Goal: Information Seeking & Learning: Learn about a topic

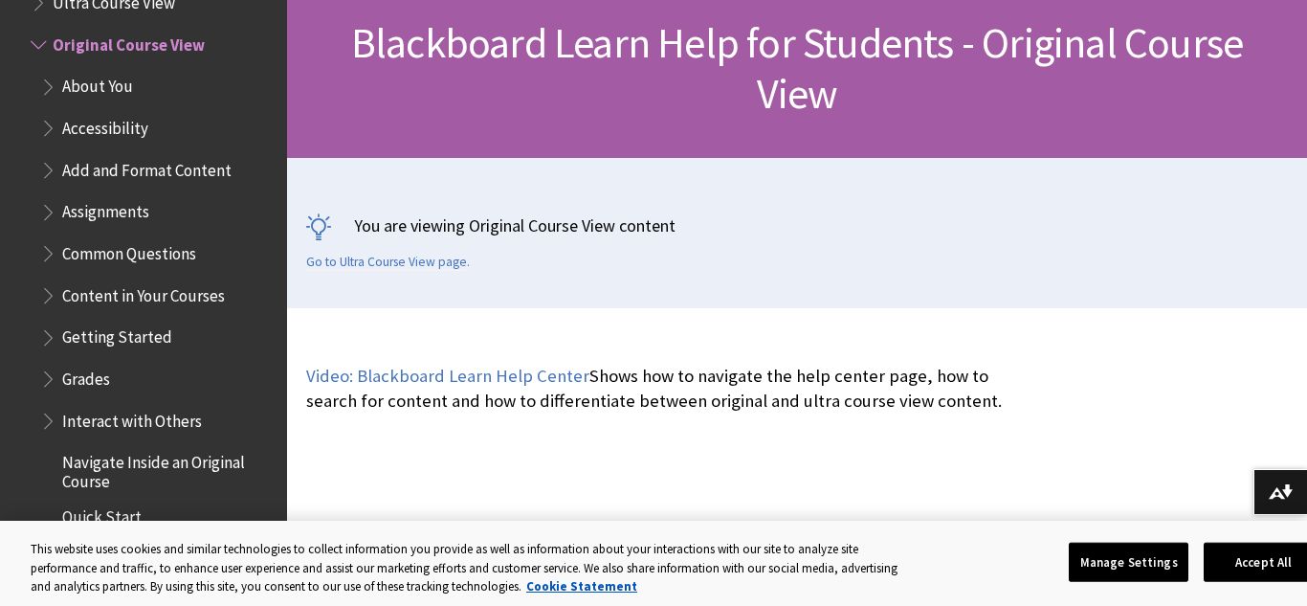
scroll to position [306, 0]
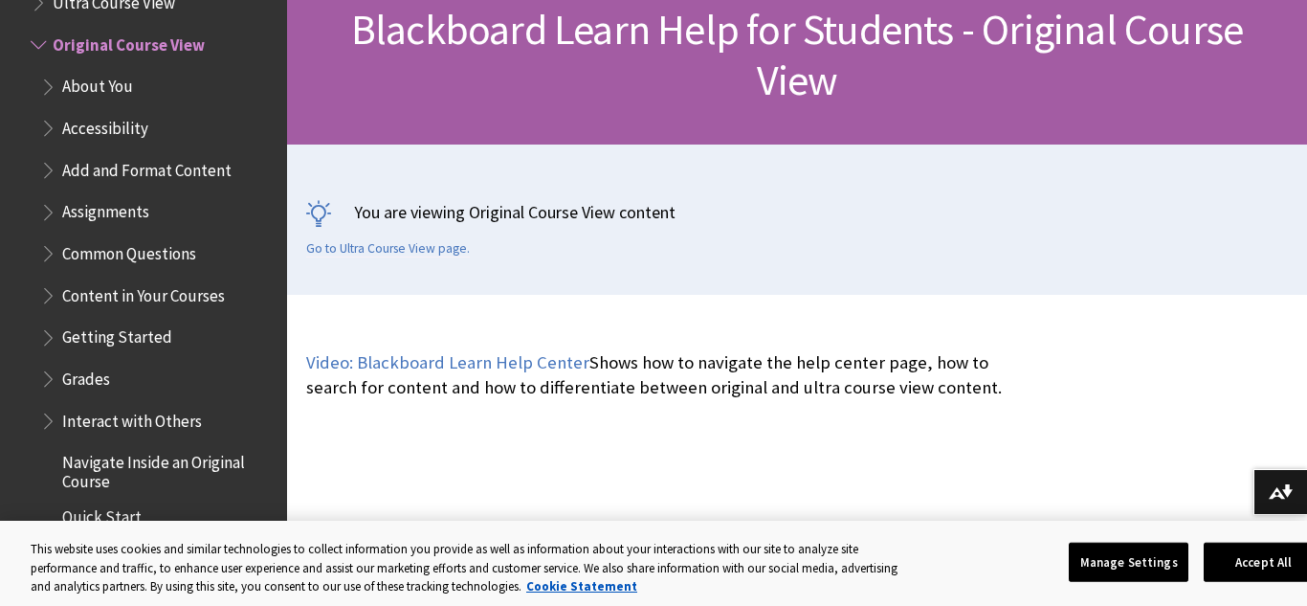
click at [154, 245] on span "Common Questions" at bounding box center [129, 250] width 134 height 26
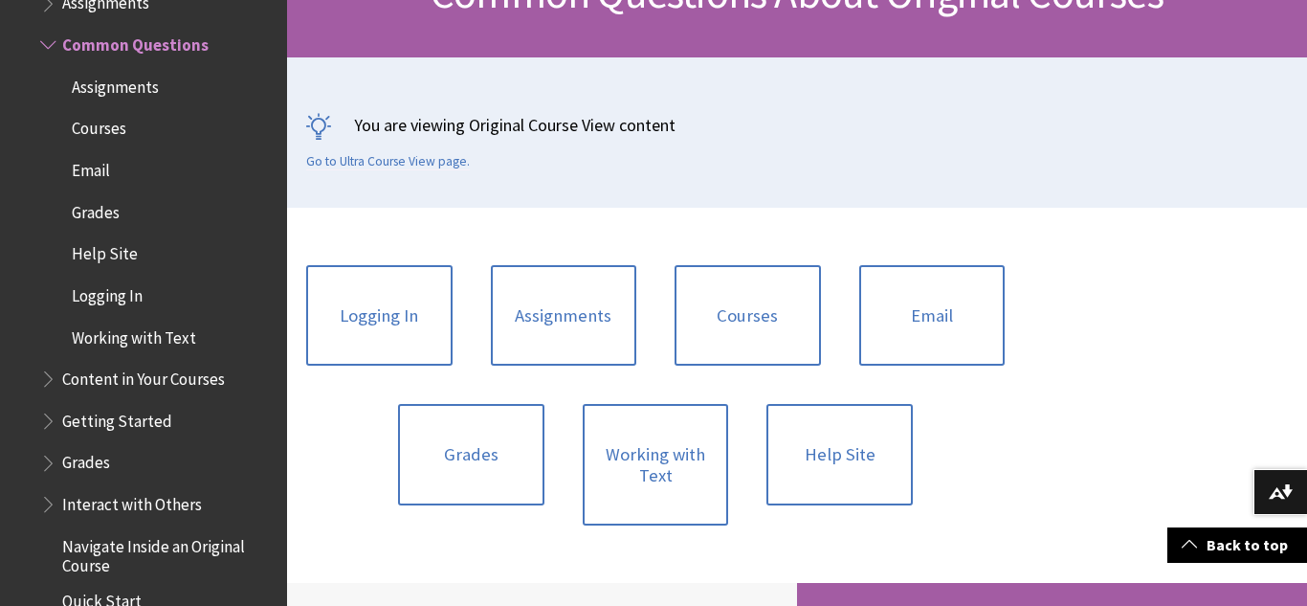
scroll to position [315, 0]
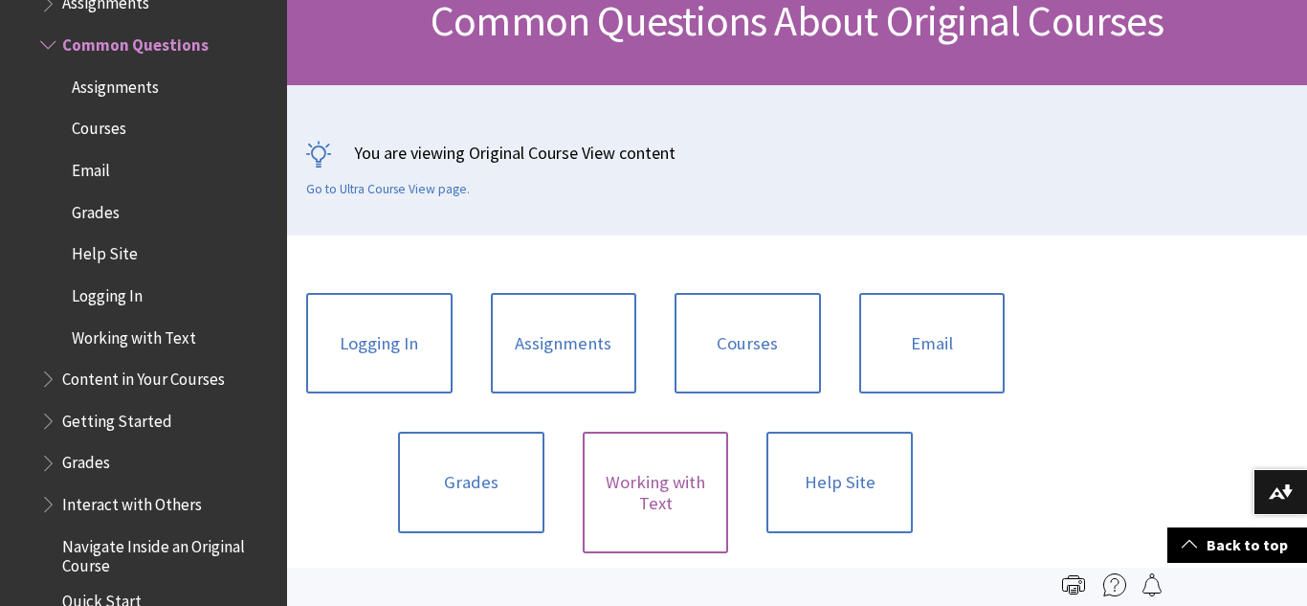
click at [600, 488] on link "Working with Text" at bounding box center [656, 493] width 146 height 122
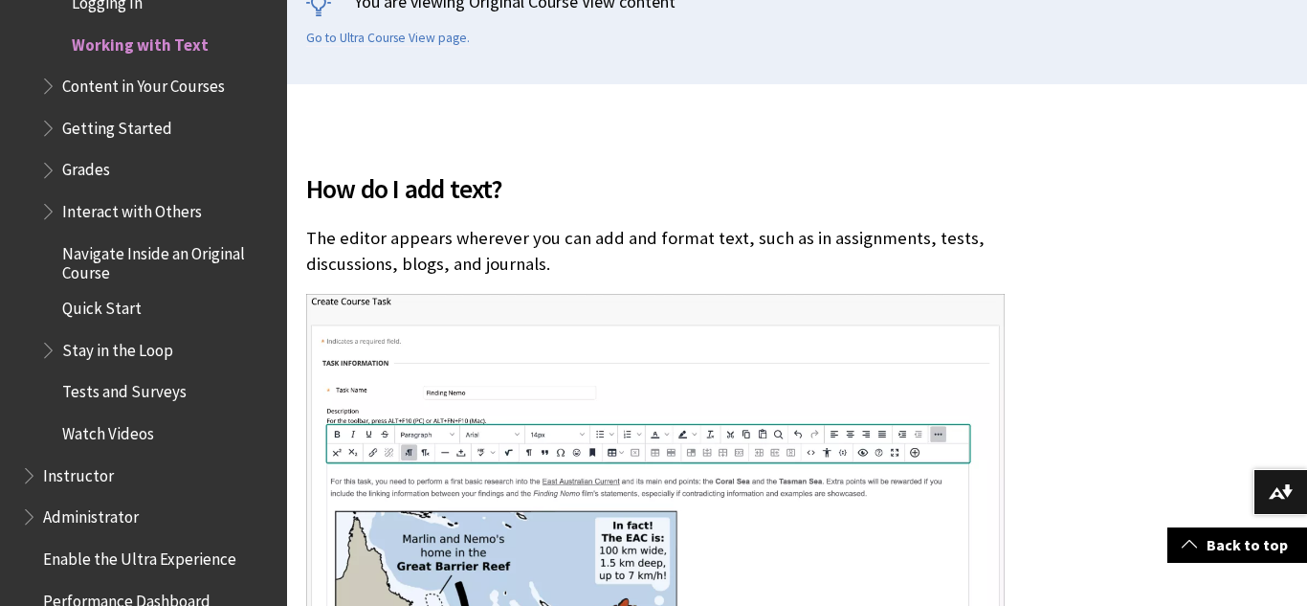
scroll to position [536, 0]
